Goal: Participate in discussion: Engage in conversation with other users on a specific topic

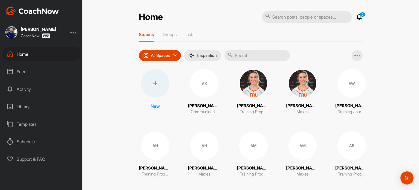
click at [249, 52] on input "text" at bounding box center [257, 55] width 65 height 11
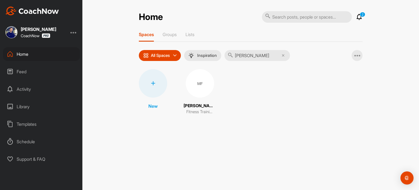
type input "[PERSON_NAME]"
click at [199, 91] on div "MF" at bounding box center [200, 83] width 28 height 28
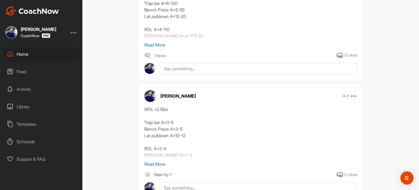
scroll to position [134, 0]
click at [156, 163] on p "Read More" at bounding box center [250, 162] width 213 height 7
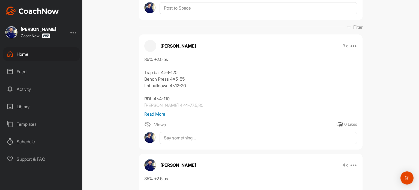
scroll to position [57, 0]
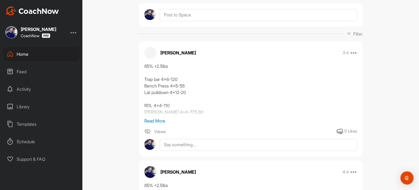
click at [159, 121] on p "Read More" at bounding box center [250, 120] width 213 height 7
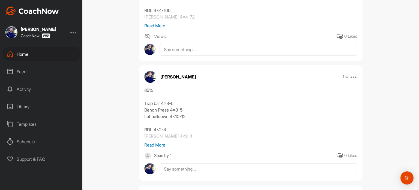
scroll to position [439, 0]
click at [162, 145] on p "Read More" at bounding box center [250, 144] width 213 height 7
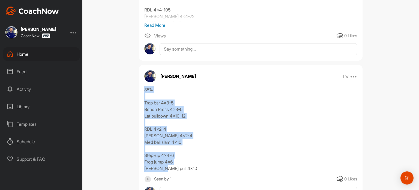
drag, startPoint x: 182, startPoint y: 166, endPoint x: 141, endPoint y: 90, distance: 86.4
click at [141, 90] on div "85% Trap bar 4x3-5 Bench Press 4x3-5 Lat pulldown 4x10-12 RDL 4x2-4 [PERSON_NAM…" at bounding box center [251, 128] width 224 height 85
copy div "85% Trap bar 4x3-5 Bench Press 4x3-5 Lat pulldown 4x10-12 RDL 4x2-4 [PERSON_NAM…"
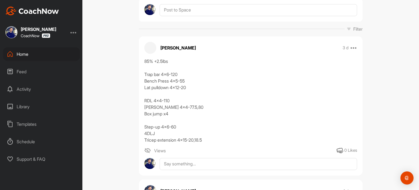
scroll to position [0, 0]
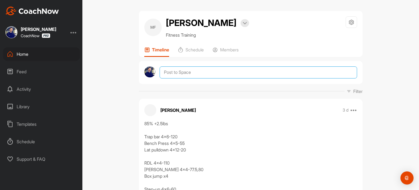
click at [172, 76] on textarea at bounding box center [259, 72] width 198 height 12
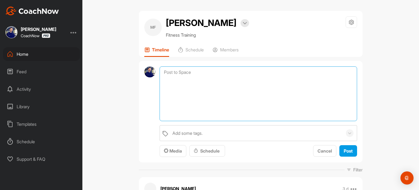
paste textarea "85% Trap bar 4x3-5 Bench Press 4x3-5 Lat pulldown 4x10-12 RDL 4x2-4 [PERSON_NAM…"
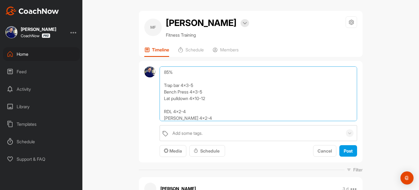
click at [178, 73] on textarea "85% Trap bar 4x3-5 Bench Press 4x3-5 Lat pulldown 4x10-12 RDL 4x2-4 [PERSON_NAM…" at bounding box center [259, 93] width 198 height 55
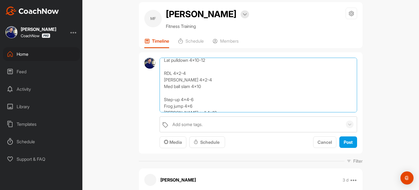
scroll to position [35, 0]
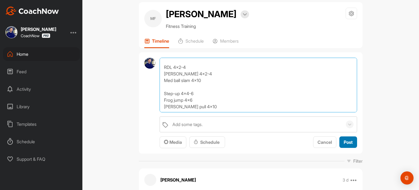
type textarea "85% +5 lbs Trap bar 4x3-5 Bench Press 4x3-5 Lat pulldown 4x10-12 RDL 4x2-4 [PER…"
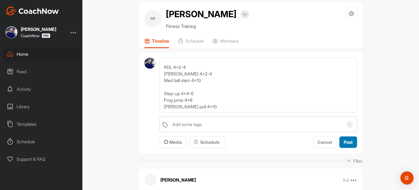
click at [349, 142] on span "Post" at bounding box center [348, 141] width 9 height 5
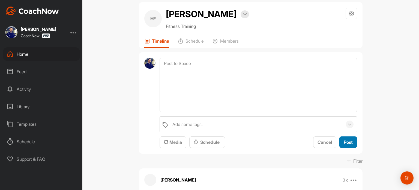
scroll to position [0, 0]
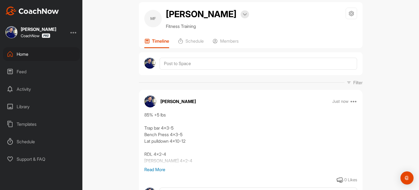
click at [64, 53] on div "Home" at bounding box center [41, 54] width 77 height 14
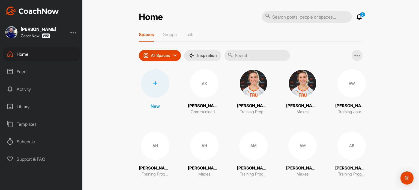
click at [243, 54] on input "text" at bounding box center [257, 55] width 65 height 11
type input "[PERSON_NAME]"
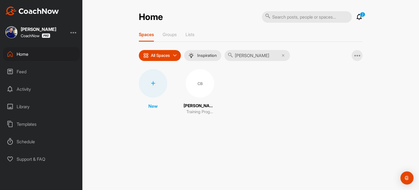
click at [188, 89] on div "CB" at bounding box center [200, 83] width 28 height 28
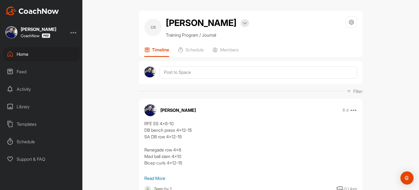
scroll to position [29, 0]
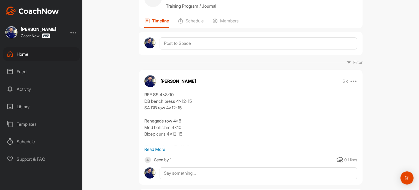
click at [159, 149] on p "Read More" at bounding box center [250, 149] width 213 height 7
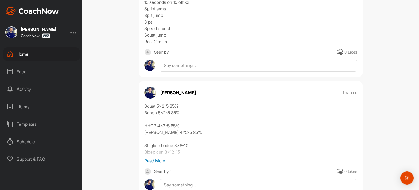
scroll to position [188, 0]
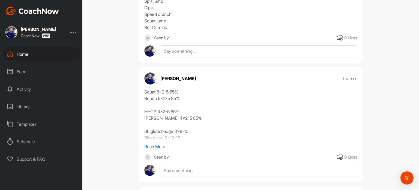
click at [158, 147] on p "Read More" at bounding box center [250, 146] width 213 height 7
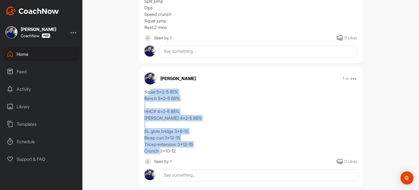
drag, startPoint x: 177, startPoint y: 151, endPoint x: 147, endPoint y: 92, distance: 66.4
click at [147, 92] on div "Squat 5x2-5 85% Bench 5x2-5 85% HHCP 4x2-5 85% [PERSON_NAME] 4x2-5 85% SL glute…" at bounding box center [250, 120] width 213 height 65
click at [227, 124] on div "Squat 5x2-5 85% Bench 5x2-5 85% HHCP 4x2-5 85% [PERSON_NAME] 4x2-5 85% SL glute…" at bounding box center [250, 120] width 213 height 65
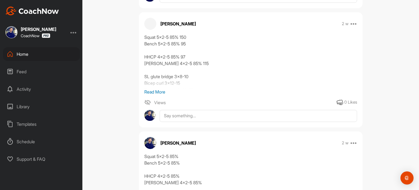
scroll to position [642, 0]
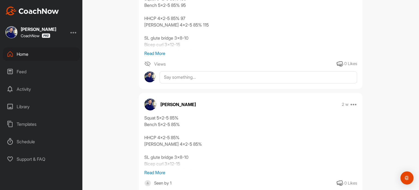
click at [160, 171] on p "Read More" at bounding box center [250, 172] width 213 height 7
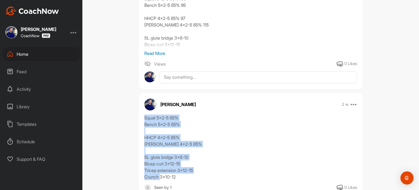
drag, startPoint x: 183, startPoint y: 178, endPoint x: 142, endPoint y: 119, distance: 71.4
click at [144, 119] on div "Squat 5x2-5 85% Bench 5x2-5 85% HHCP 4x2-5 85% [PERSON_NAME] 4x2-5 85% SL glute…" at bounding box center [250, 146] width 213 height 65
copy div "Squat 5x2-5 85% Bench 5x2-5 85% HHCP 4x2-5 85% [PERSON_NAME] 4x2-5 85% SL glute…"
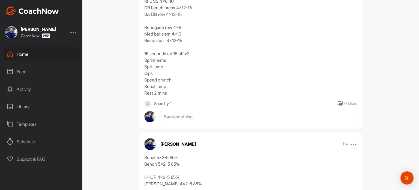
scroll to position [0, 0]
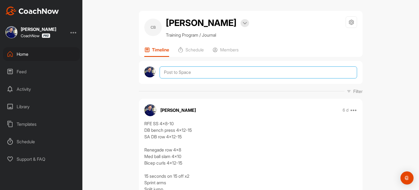
click at [201, 72] on textarea at bounding box center [259, 72] width 198 height 12
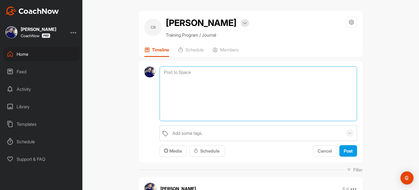
paste textarea "Squat 5x2-5 85% Bench 5x2-5 85% HHCP 4x2-5 85% [PERSON_NAME] 4x2-5 85% SL glute…"
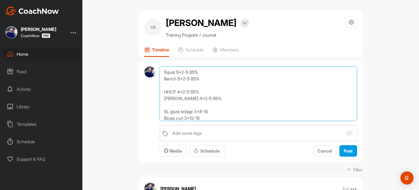
click at [187, 71] on textarea "Squat 5x2-5 85% Bench 5x2-5 85% HHCP 4x2-5 85% [PERSON_NAME] 4x2-5 85% SL glute…" at bounding box center [259, 93] width 198 height 55
click at [187, 91] on textarea "Squat 5x2-4 85% Bench 5x2-4 85% HHCP 4x2-5 85% [PERSON_NAME] 4x2-5 85% SL glute…" at bounding box center [259, 93] width 198 height 55
click at [192, 97] on textarea "Squat 5x2-4 85% Bench 5x2-4 85% HHCP 4x2-4 85% [PERSON_NAME] 4x2-5 85% SL glute…" at bounding box center [259, 93] width 198 height 55
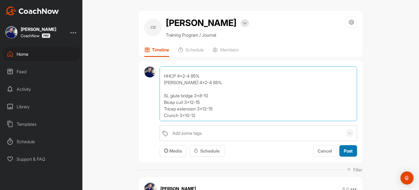
type textarea "Squat 5x2-4 85% Bench 5x2-4 85% HHCP 4x2-4 85% [PERSON_NAME] 4x2-4 85% SL glute…"
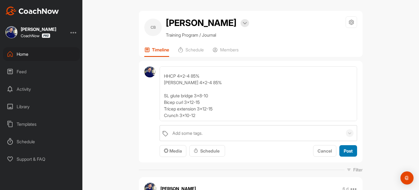
click at [346, 150] on span "Post" at bounding box center [348, 150] width 9 height 5
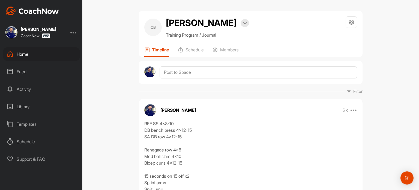
scroll to position [0, 0]
